Goal: Information Seeking & Learning: Learn about a topic

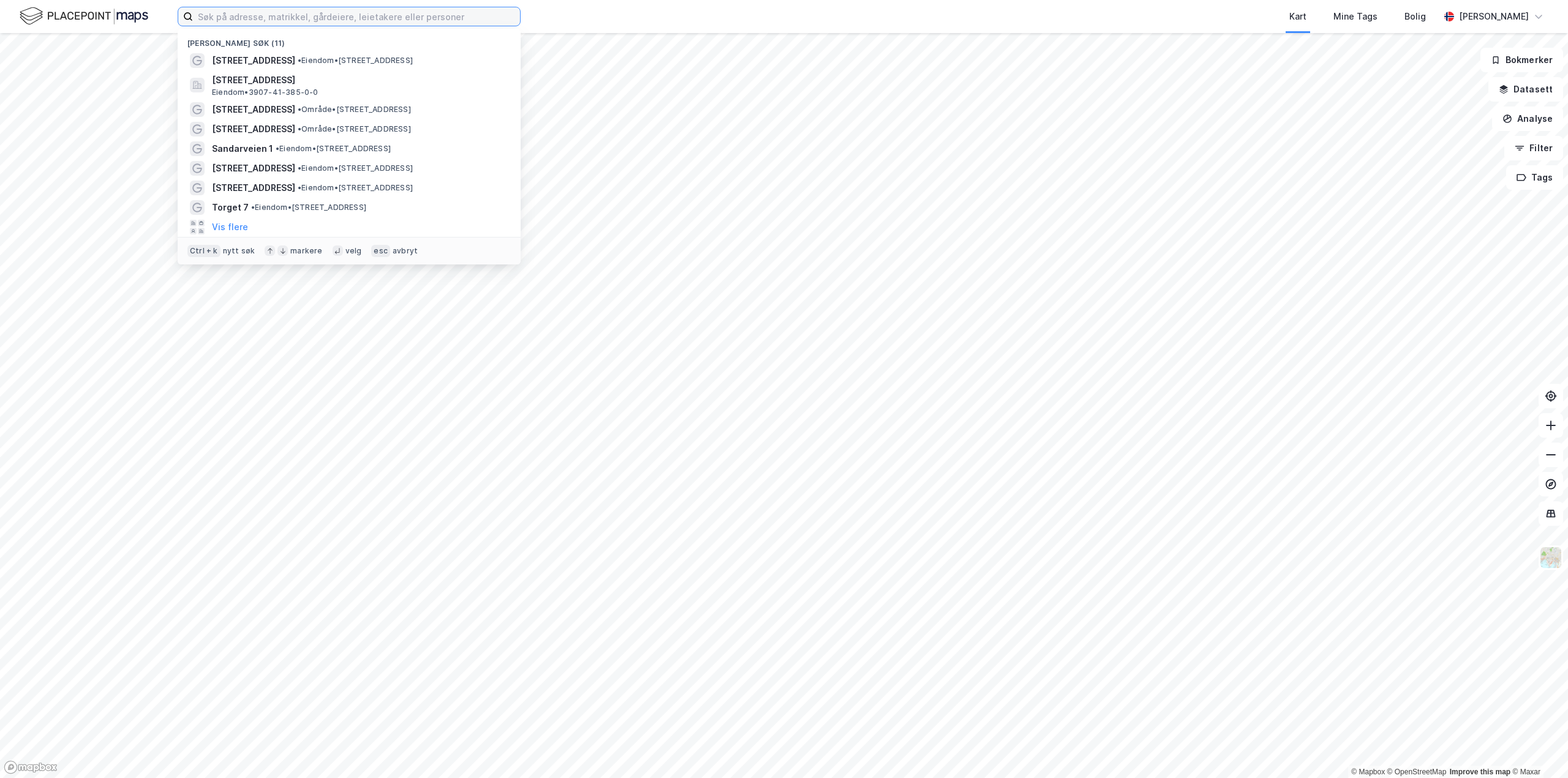
click at [236, 13] on input at bounding box center [356, 17] width 327 height 19
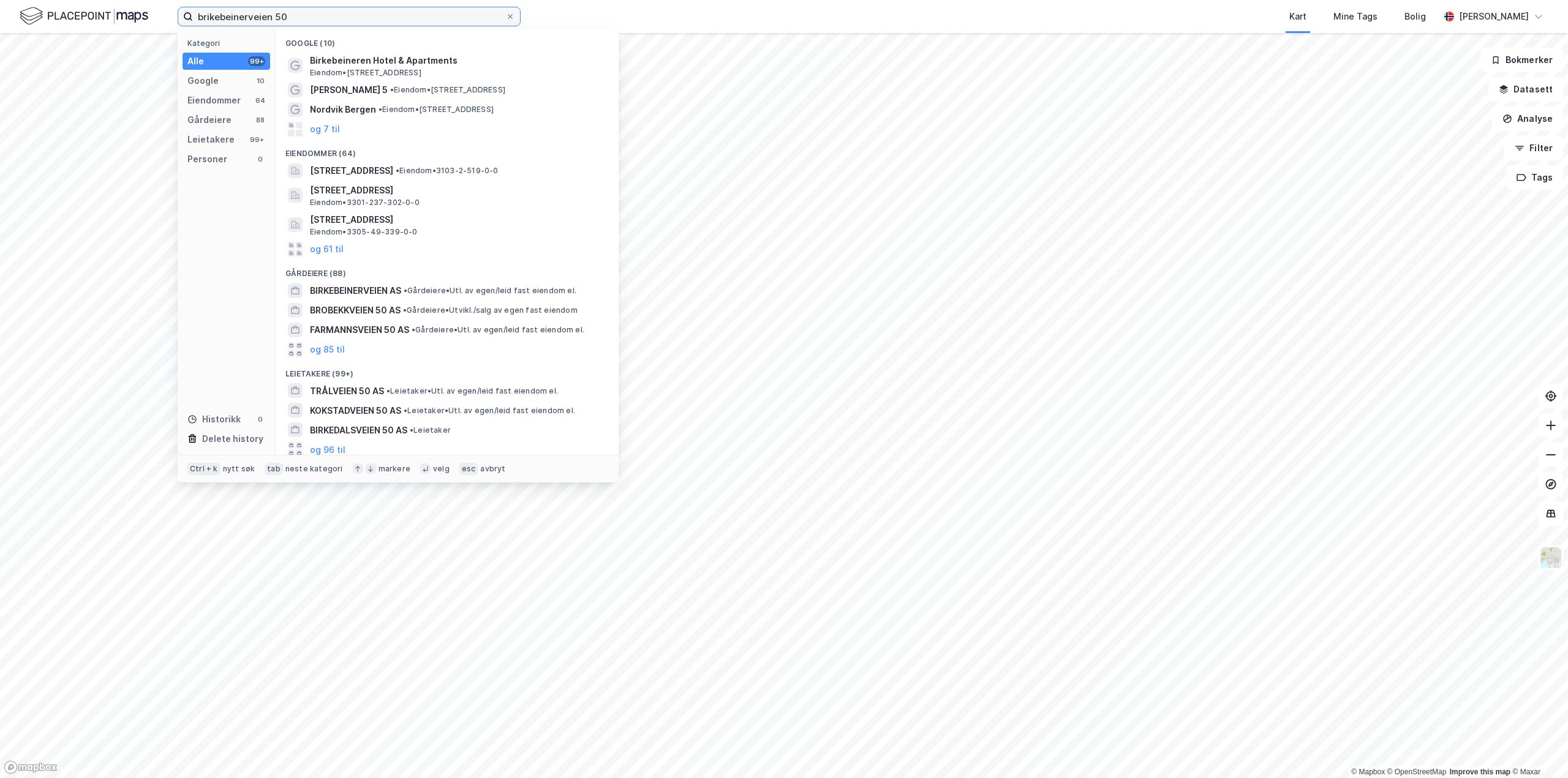
click at [130, 33] on div "brikebeinerveien 50 Kategori Alle 99+ Google 10 Eiendommer 64 Gårdeiere 88 Leie…" at bounding box center [784, 389] width 1568 height 778
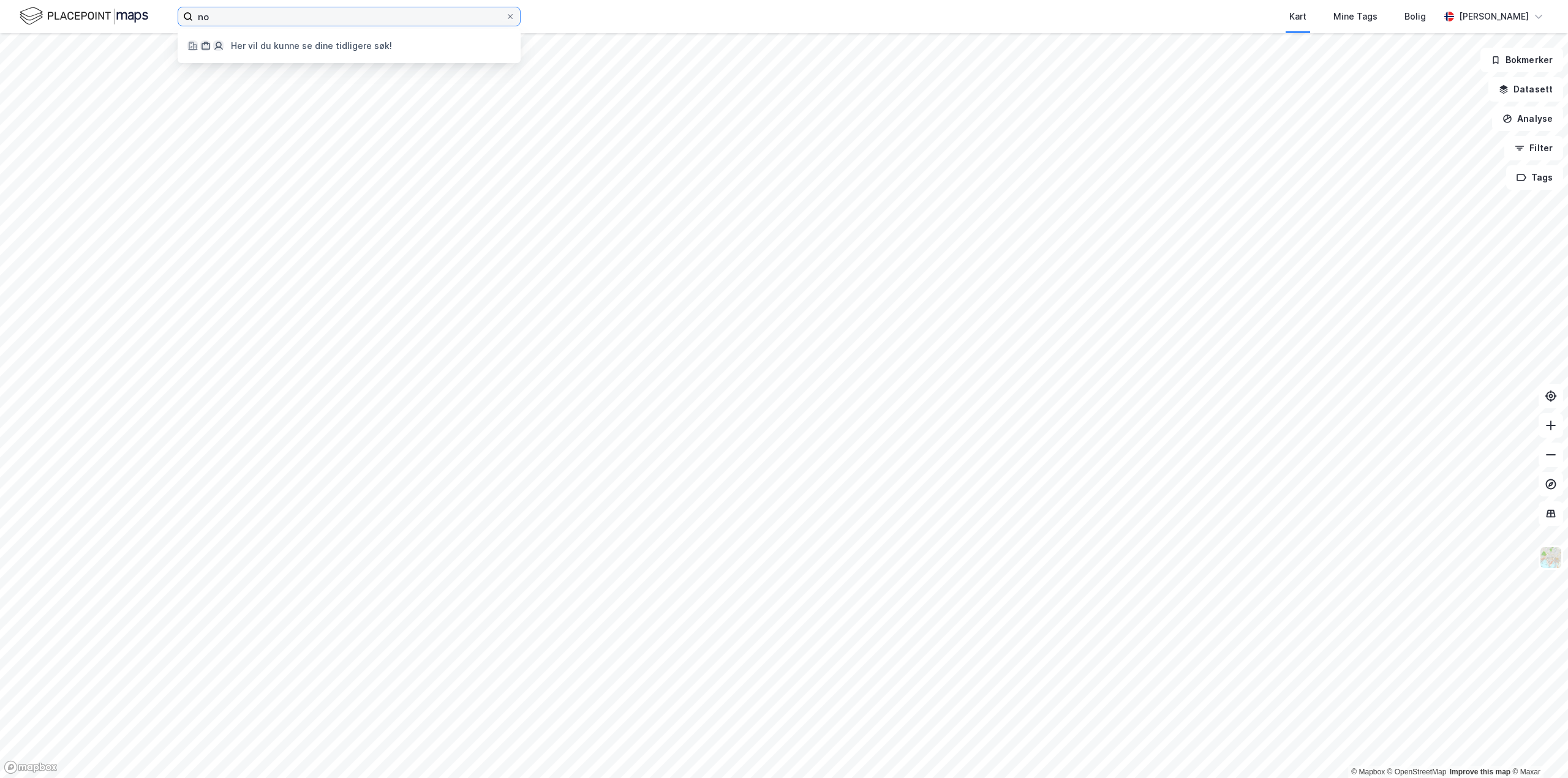
type input "n"
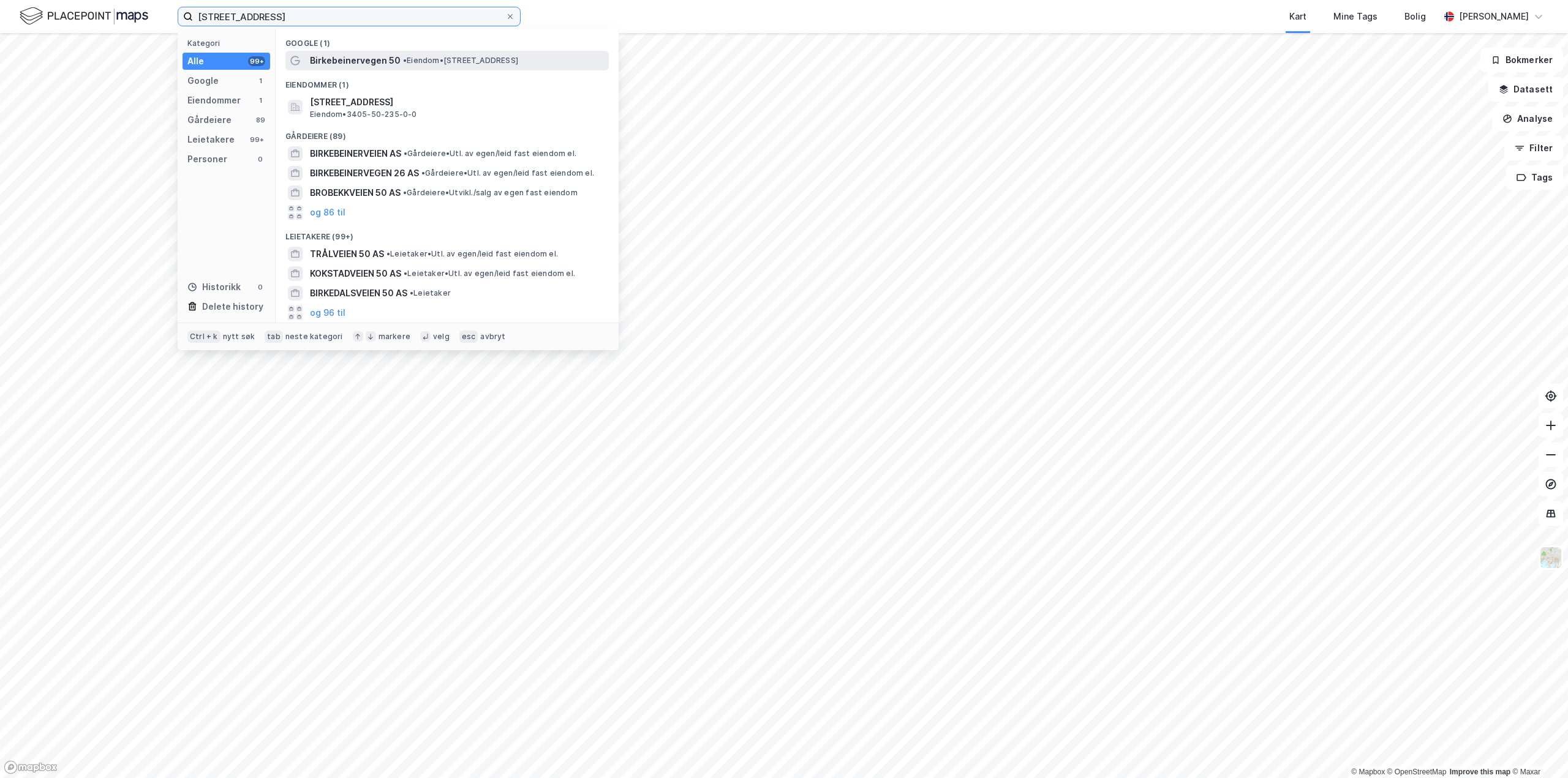
type input "[STREET_ADDRESS]"
click at [408, 60] on span "• Eiendom • [STREET_ADDRESS]" at bounding box center [460, 61] width 115 height 10
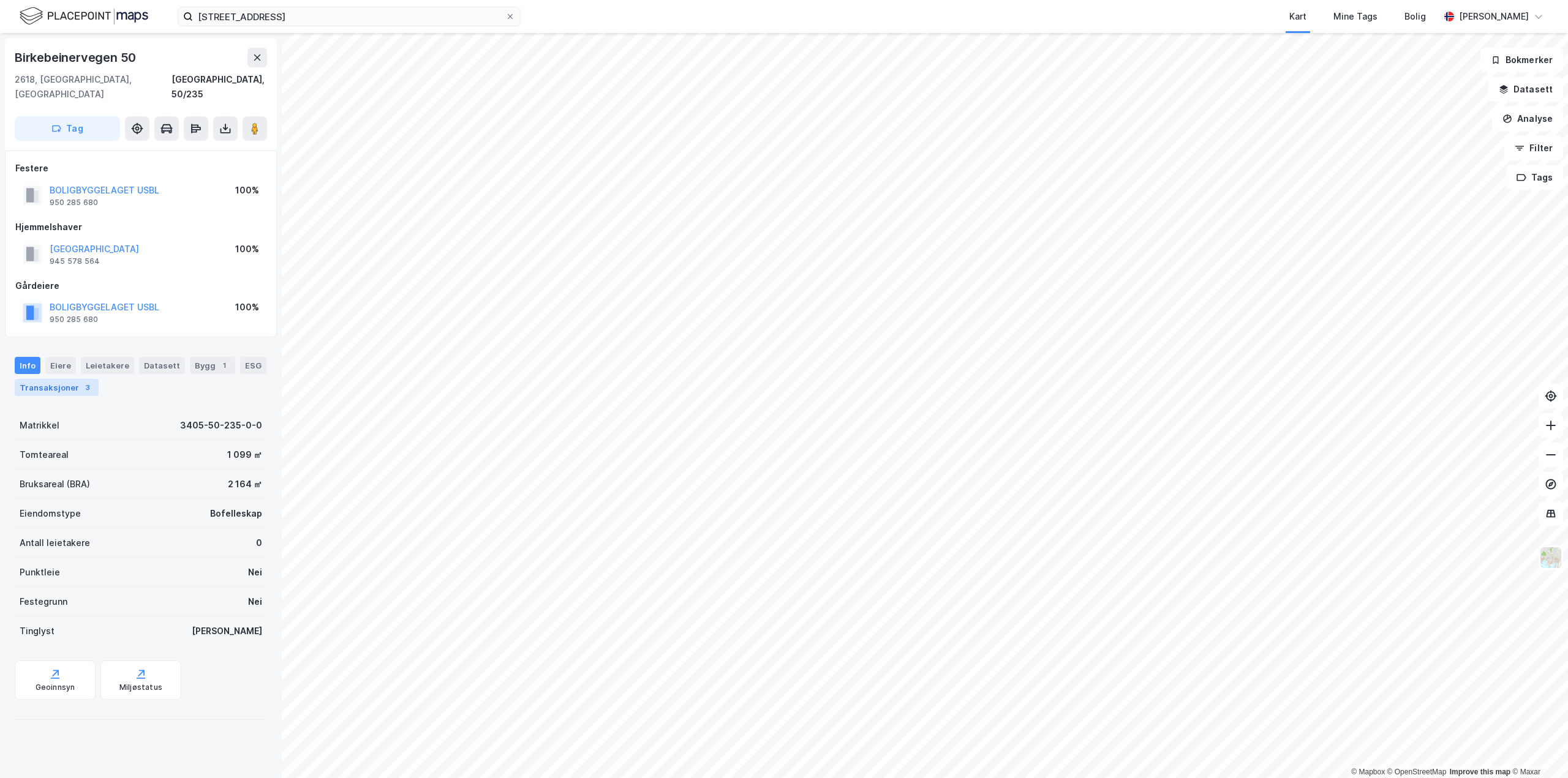
click at [53, 379] on div "Transaksjoner 3" at bounding box center [57, 387] width 84 height 17
